Goal: Task Accomplishment & Management: Manage account settings

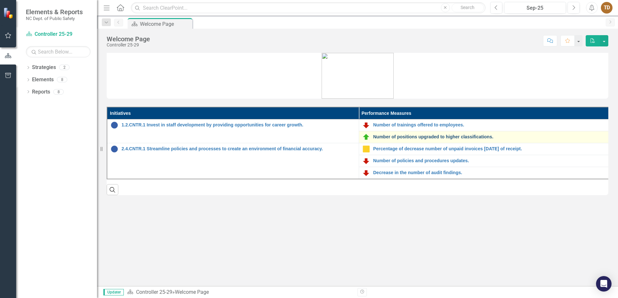
click at [474, 135] on link "Number of positions upgraded to higher classifications." at bounding box center [490, 137] width 234 height 5
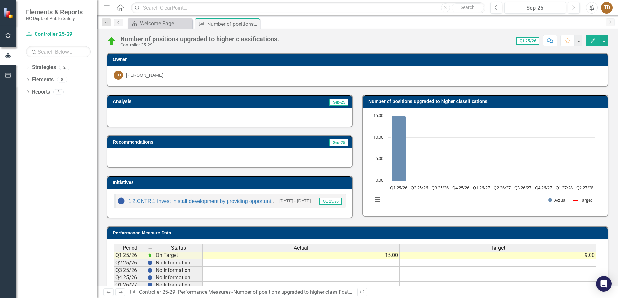
scroll to position [42, 0]
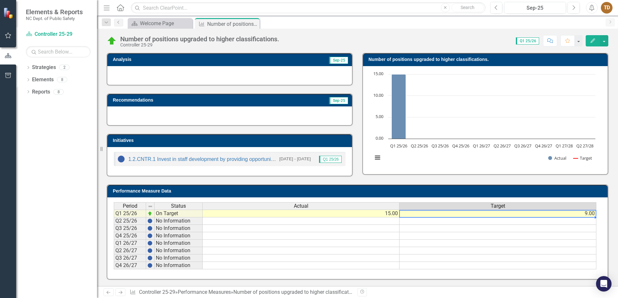
click at [585, 213] on td "9.00" at bounding box center [497, 214] width 197 height 8
click at [588, 214] on td "9.00" at bounding box center [497, 214] width 197 height 8
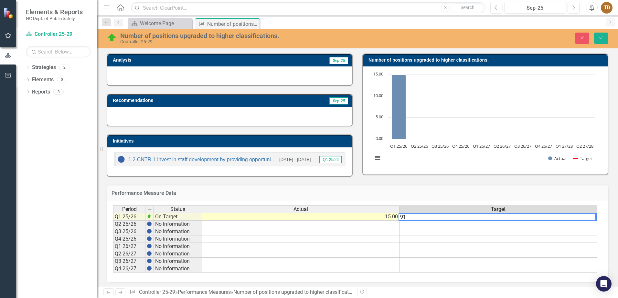
type textarea "9"
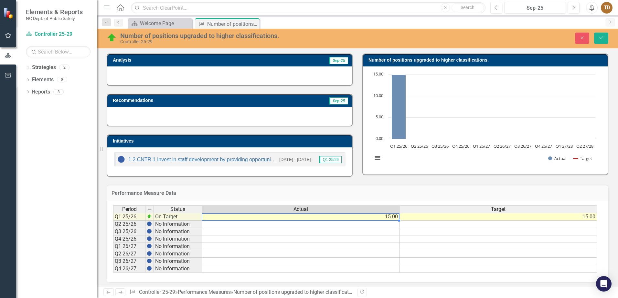
click at [391, 217] on td "15.00" at bounding box center [300, 217] width 197 height 8
type textarea "1"
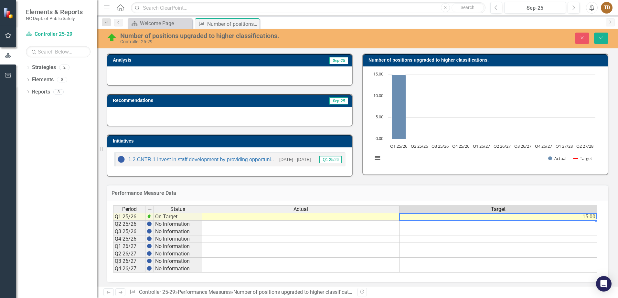
click at [586, 220] on td "15.00" at bounding box center [497, 217] width 197 height 8
click at [586, 219] on td "15.00" at bounding box center [497, 217] width 197 height 8
type textarea "1"
type textarea "9.00"
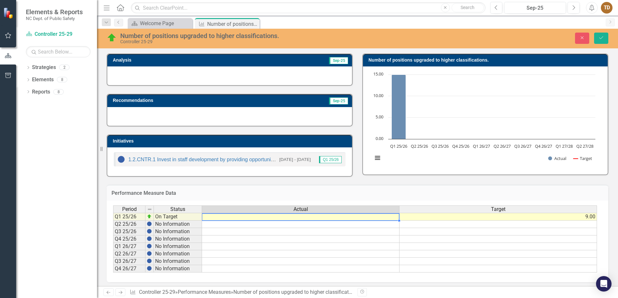
click at [378, 218] on td at bounding box center [300, 217] width 197 height 8
click at [306, 219] on td at bounding box center [300, 217] width 197 height 8
click at [306, 218] on td at bounding box center [300, 217] width 197 height 8
type textarea "1"
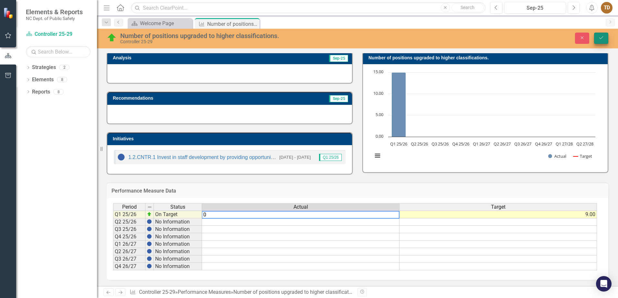
type textarea "0"
click at [605, 37] on button "Save" at bounding box center [601, 38] width 14 height 11
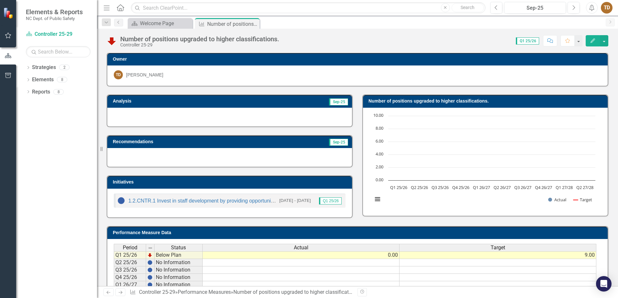
scroll to position [0, 0]
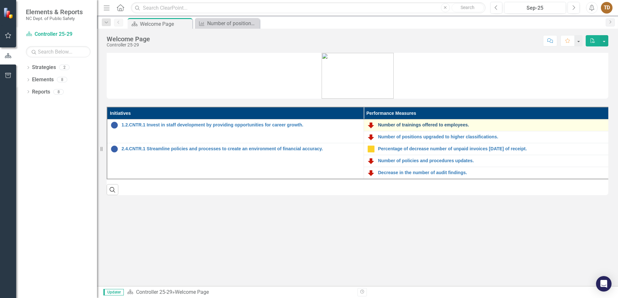
click at [422, 125] on link "Number of trainings offered to employees." at bounding box center [497, 125] width 239 height 5
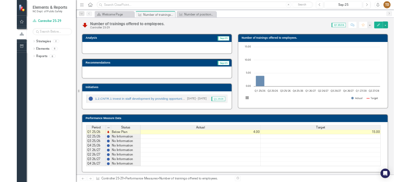
scroll to position [42, 0]
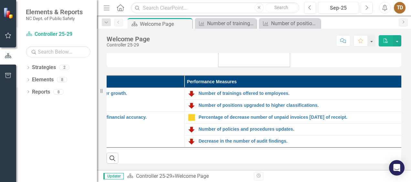
scroll to position [0, 177]
